Goal: Find specific page/section: Find specific page/section

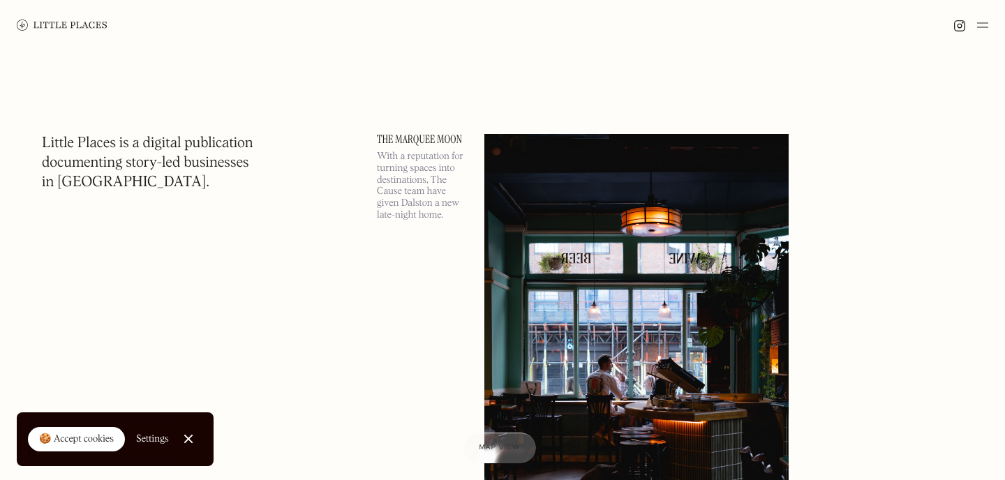
click at [979, 20] on img at bounding box center [982, 25] width 11 height 17
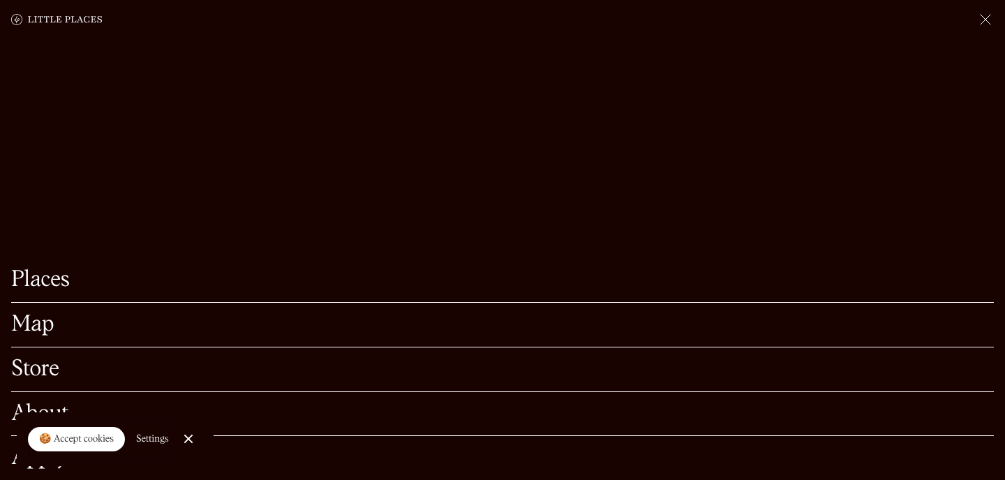
click at [43, 326] on link "Map" at bounding box center [502, 325] width 982 height 22
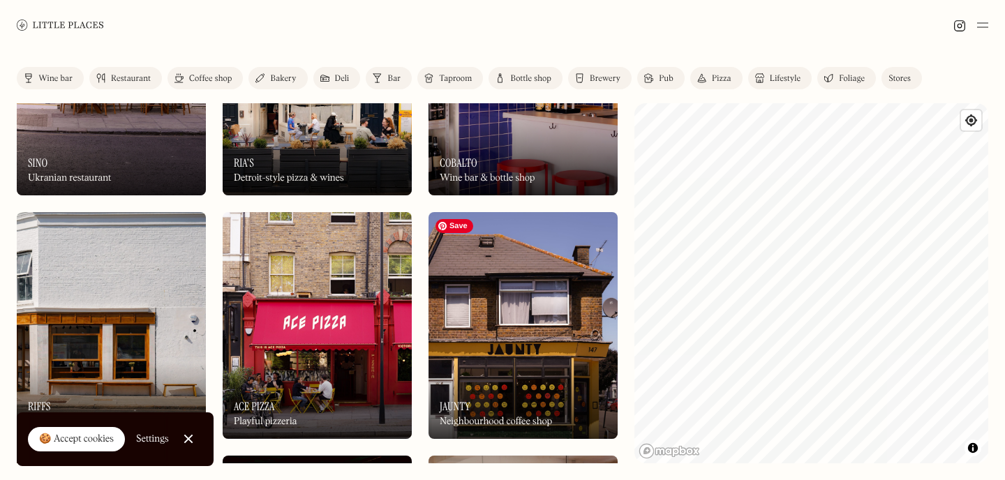
scroll to position [707, 0]
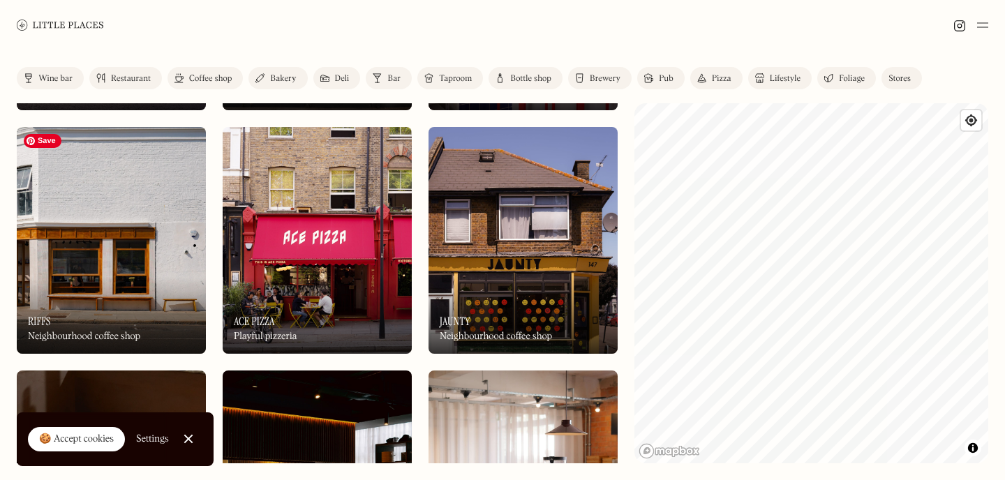
click at [121, 269] on img at bounding box center [111, 240] width 189 height 227
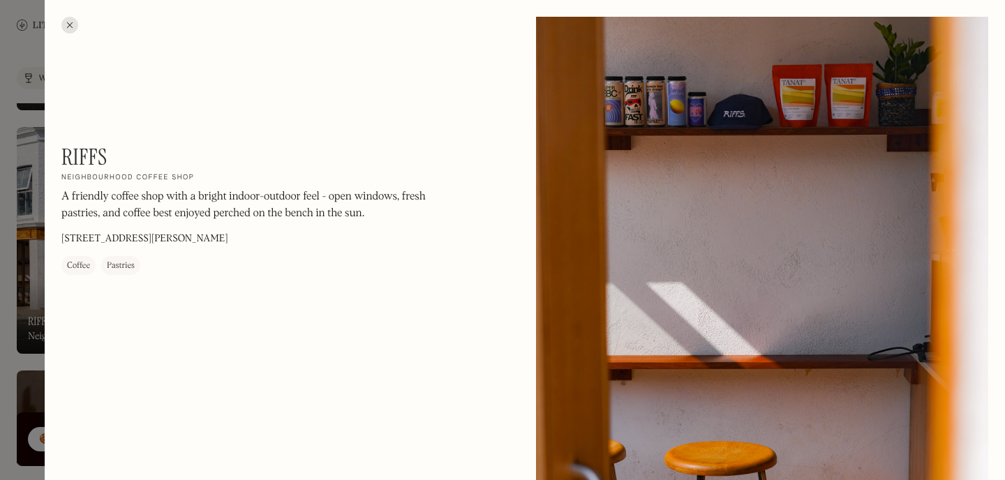
click at [41, 68] on div at bounding box center [502, 240] width 1005 height 480
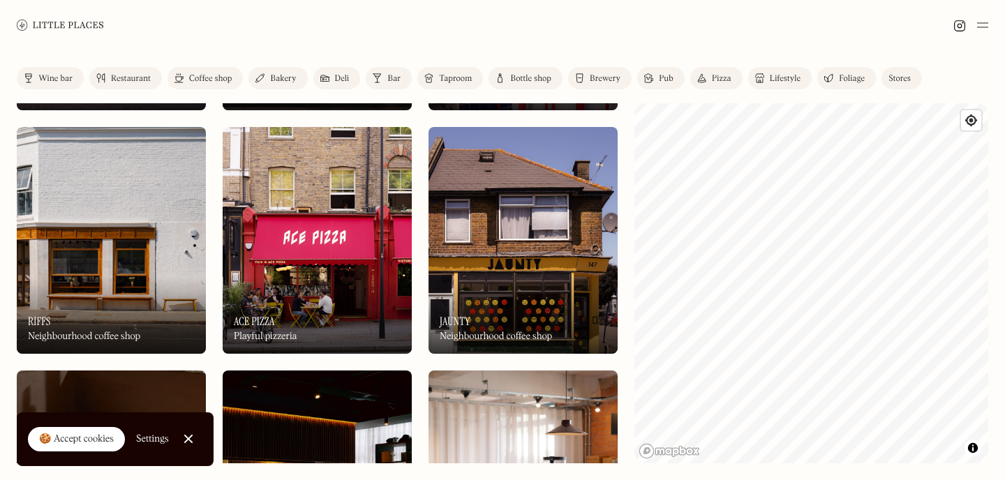
click at [539, 324] on div "Label Wine bar Restaurant Coffee shop Bakery Deli Bar Taproom Bottle shop Brewe…" at bounding box center [502, 265] width 1005 height 430
